Goal: Find contact information: Find contact information

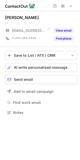
scroll to position [109, 80]
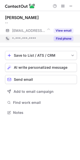
click at [60, 37] on button "Find phone" at bounding box center [63, 38] width 20 height 5
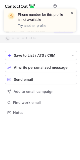
click at [73, 13] on span at bounding box center [72, 13] width 4 height 5
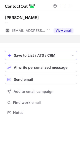
scroll to position [101, 80]
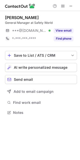
scroll to position [109, 80]
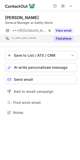
click at [61, 38] on button "Find phone" at bounding box center [63, 38] width 20 height 5
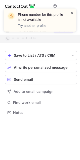
click at [71, 13] on span at bounding box center [72, 13] width 4 height 5
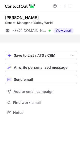
click at [72, 4] on div "Phone number for this profile is not available Try another profile" at bounding box center [40, 22] width 80 height 37
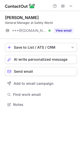
scroll to position [101, 80]
click at [72, 4] on div "Phone number for this profile is not available Try another profile" at bounding box center [40, 9] width 80 height 10
click at [71, 7] on span at bounding box center [71, 6] width 4 height 4
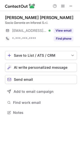
scroll to position [109, 80]
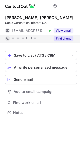
click at [66, 40] on button "Find phone" at bounding box center [63, 38] width 20 height 5
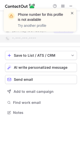
click at [70, 14] on span at bounding box center [72, 13] width 4 height 5
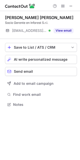
scroll to position [101, 80]
click at [72, 5] on span at bounding box center [71, 6] width 4 height 4
